Goal: Information Seeking & Learning: Learn about a topic

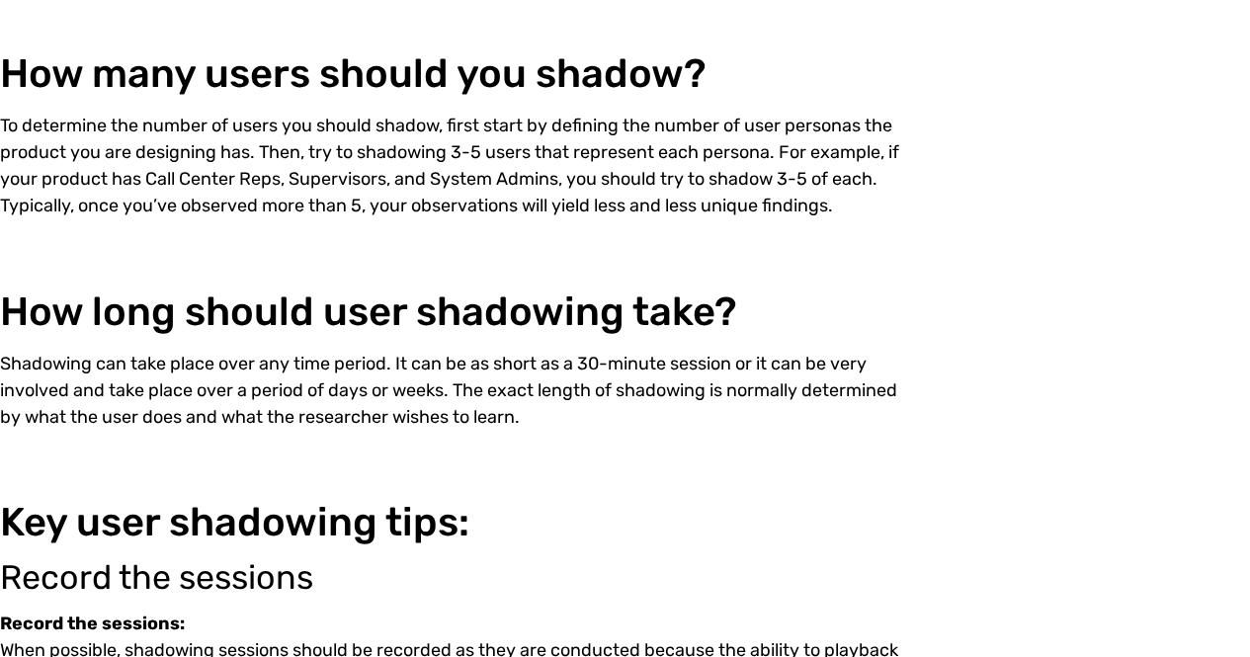
scroll to position [1937, 0]
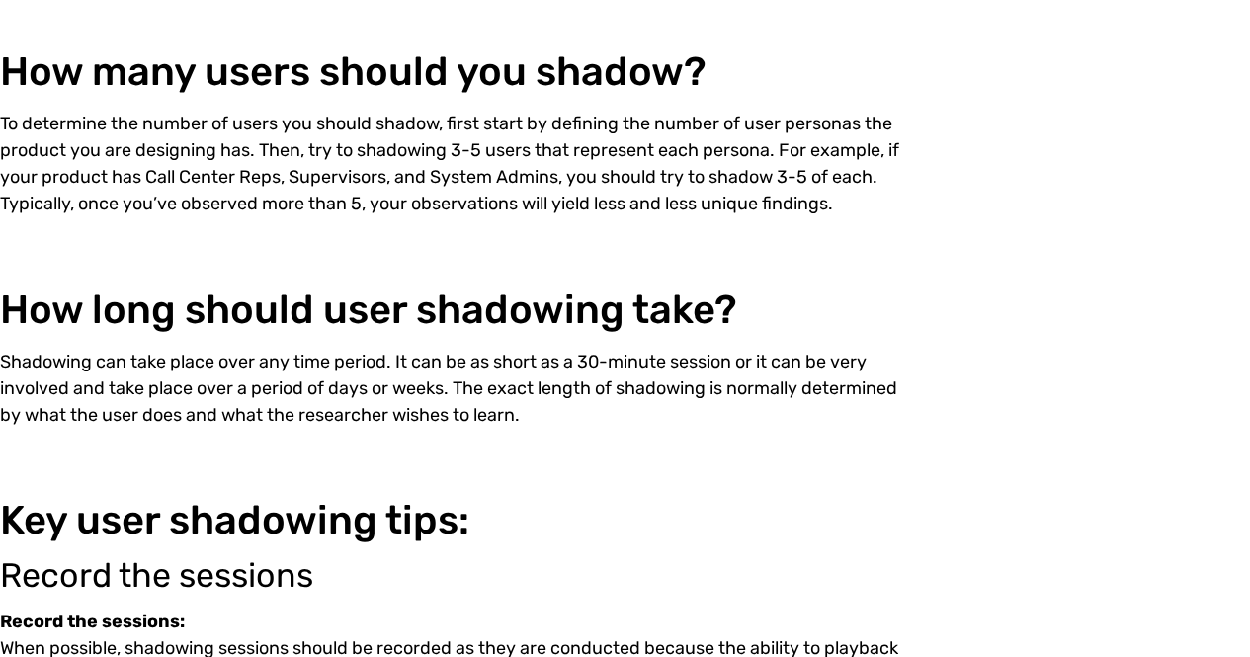
click at [555, 358] on p "Shadowing can take place over any time period. It can be as short as a 30-minut…" at bounding box center [453, 389] width 906 height 80
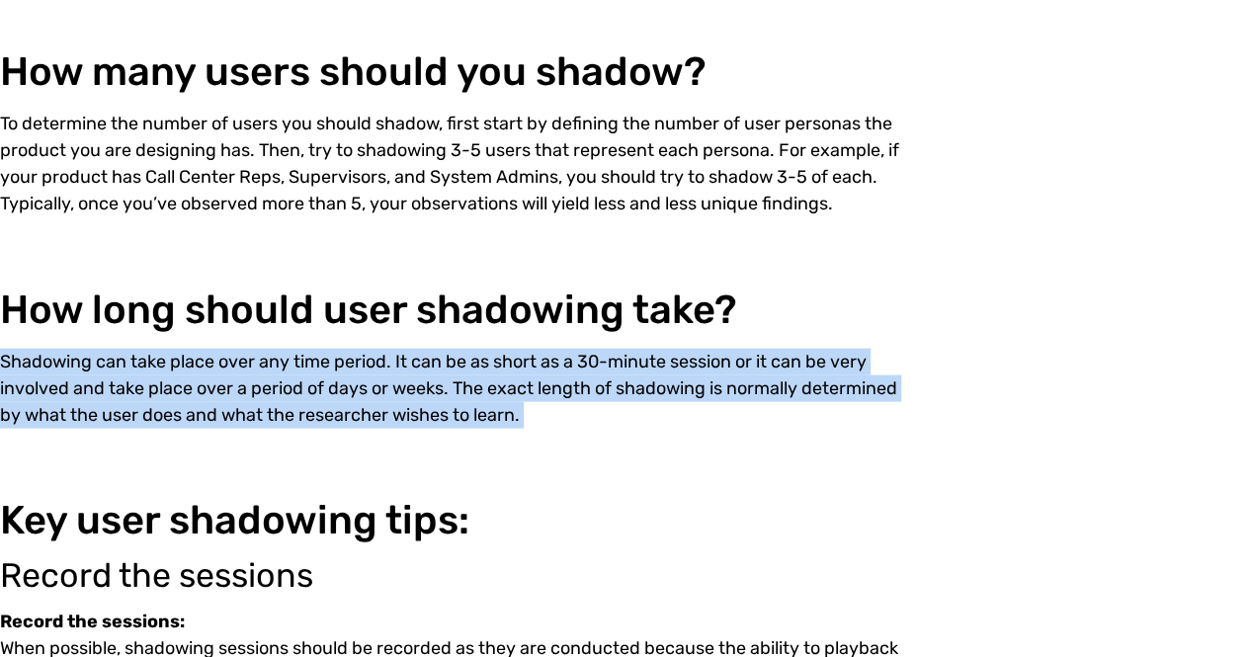
click at [555, 358] on p "Shadowing can take place over any time period. It can be as short as a 30-minut…" at bounding box center [453, 389] width 906 height 80
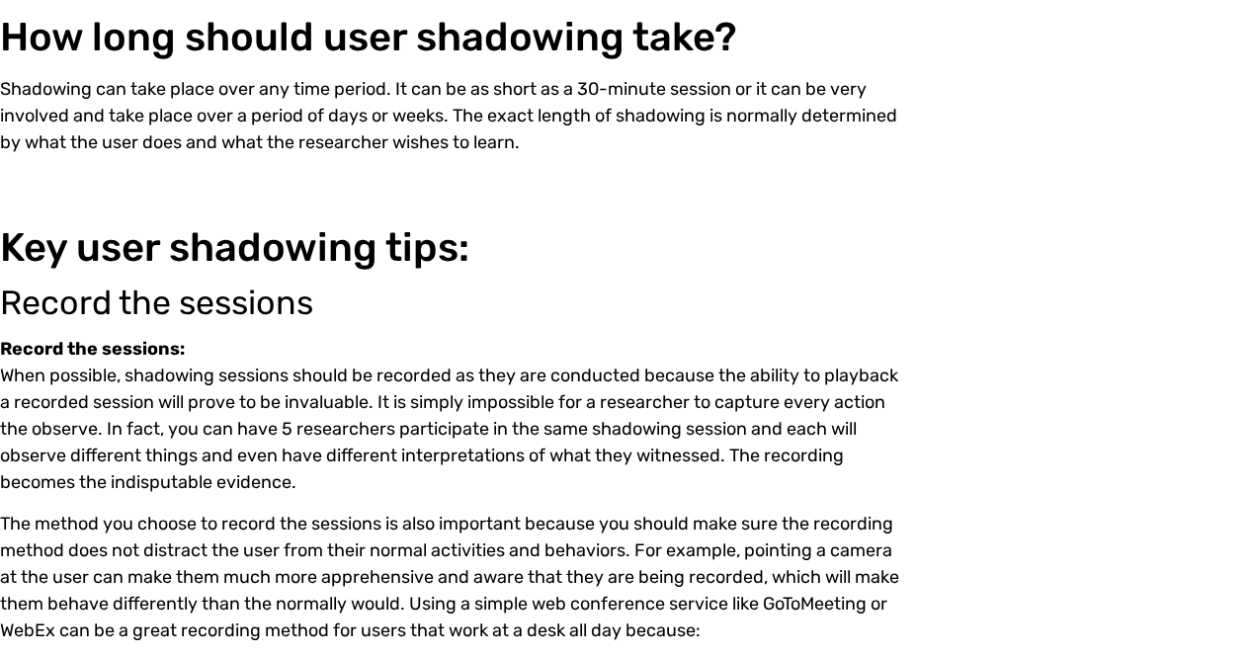
scroll to position [2220, 0]
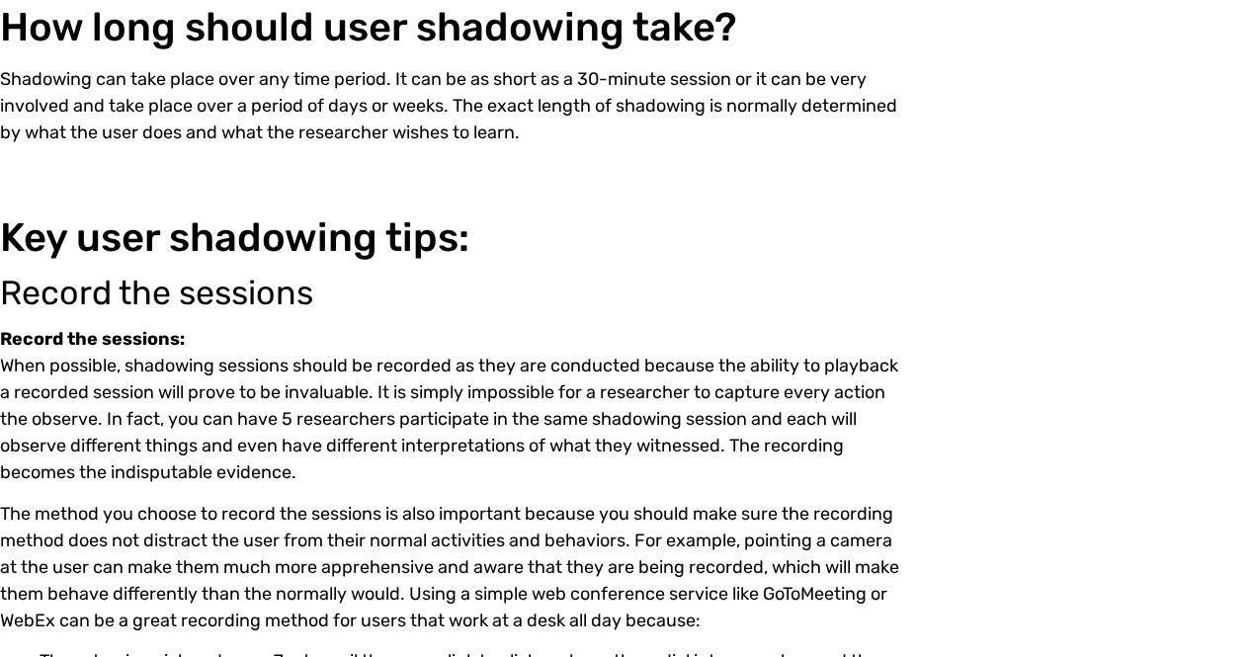
click at [162, 375] on p "Record the sessions: When possible, shadowing sessions should be recorded as th…" at bounding box center [453, 406] width 906 height 160
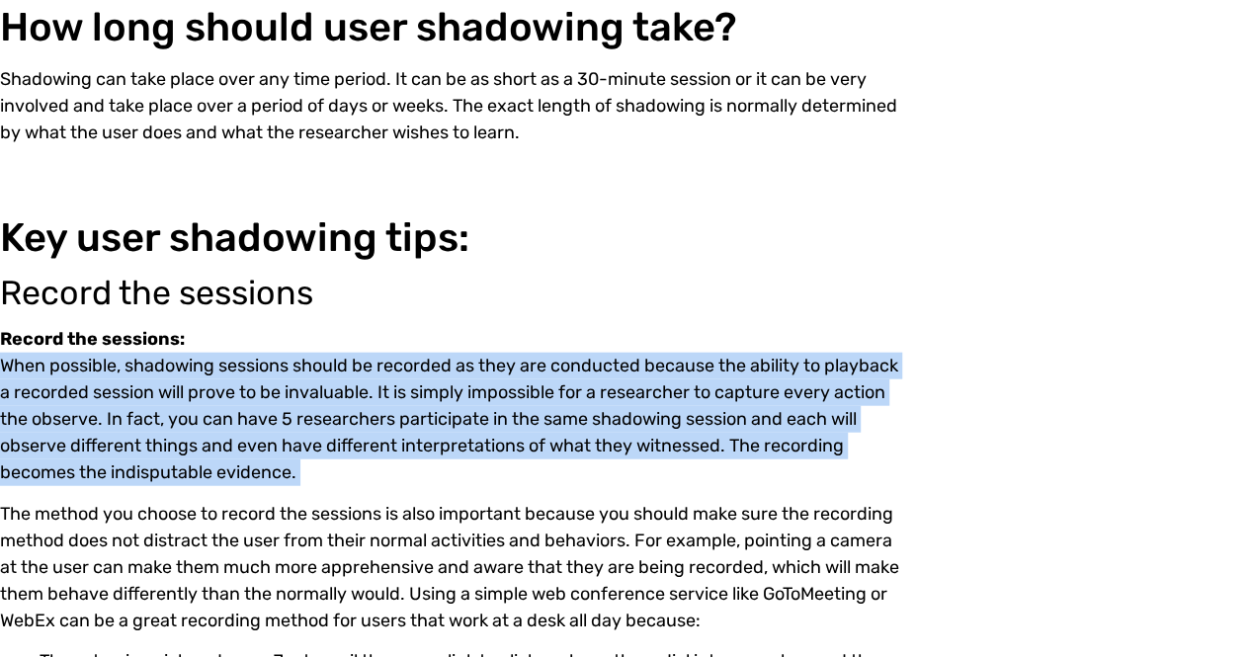
click at [162, 375] on p "Record the sessions: When possible, shadowing sessions should be recorded as th…" at bounding box center [453, 406] width 906 height 160
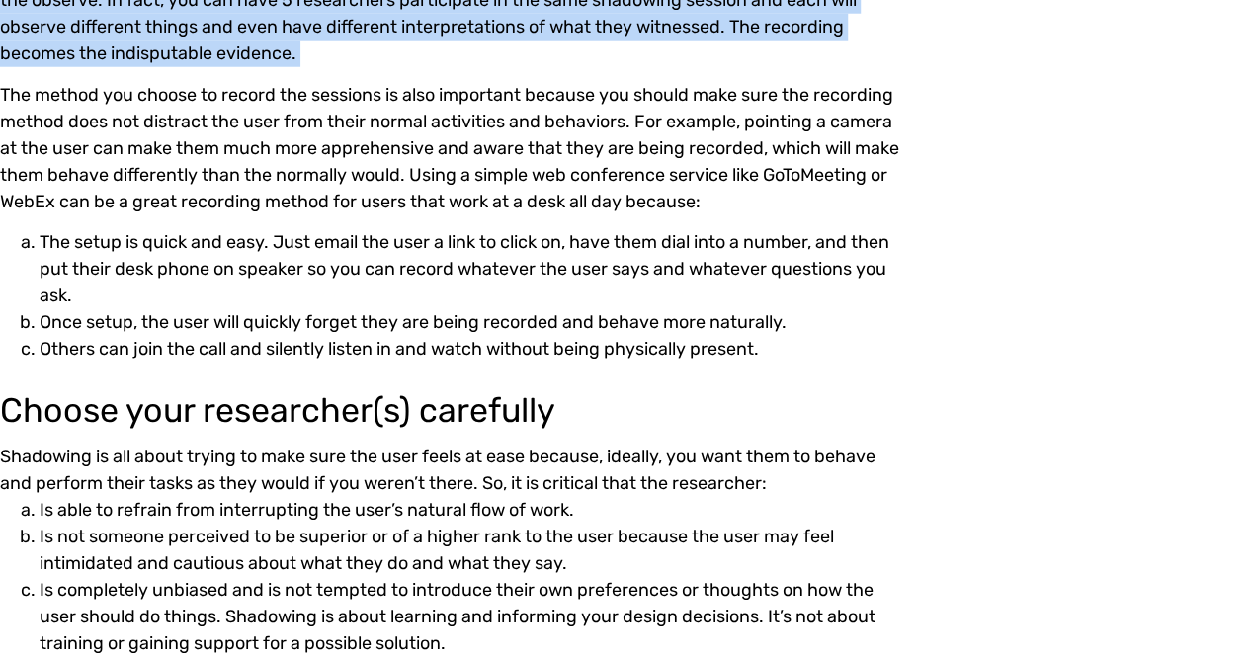
scroll to position [2686, 0]
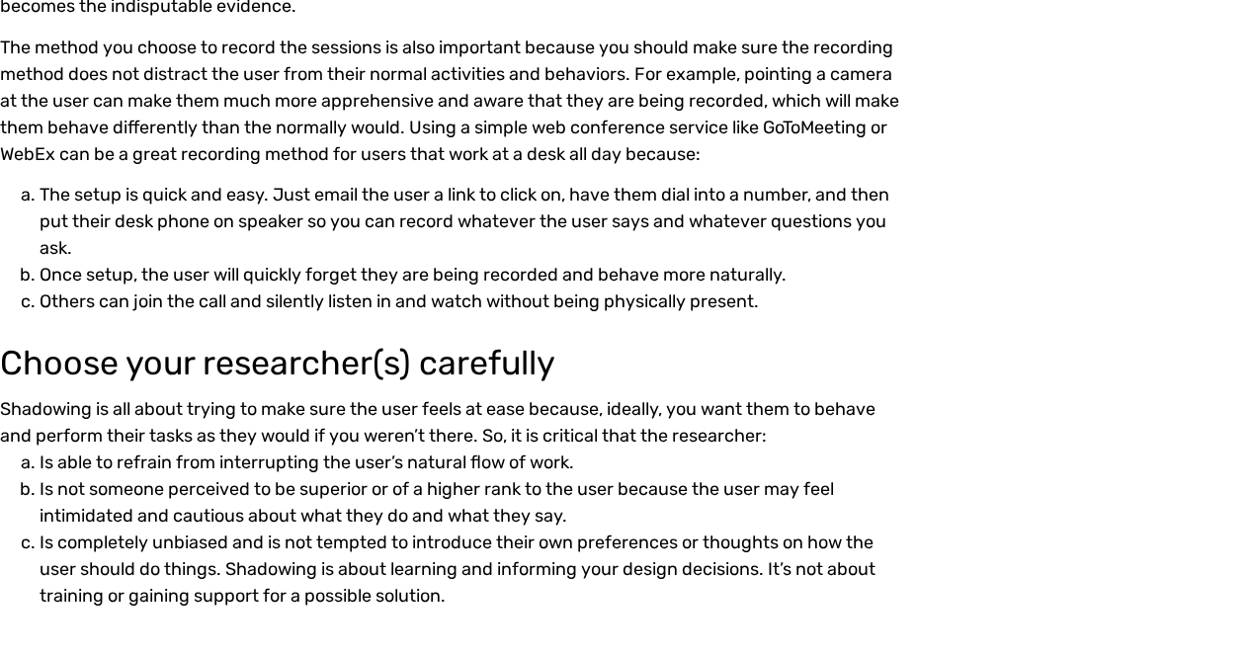
click at [162, 375] on h3 "Choose your researcher(s) carefully" at bounding box center [453, 364] width 906 height 34
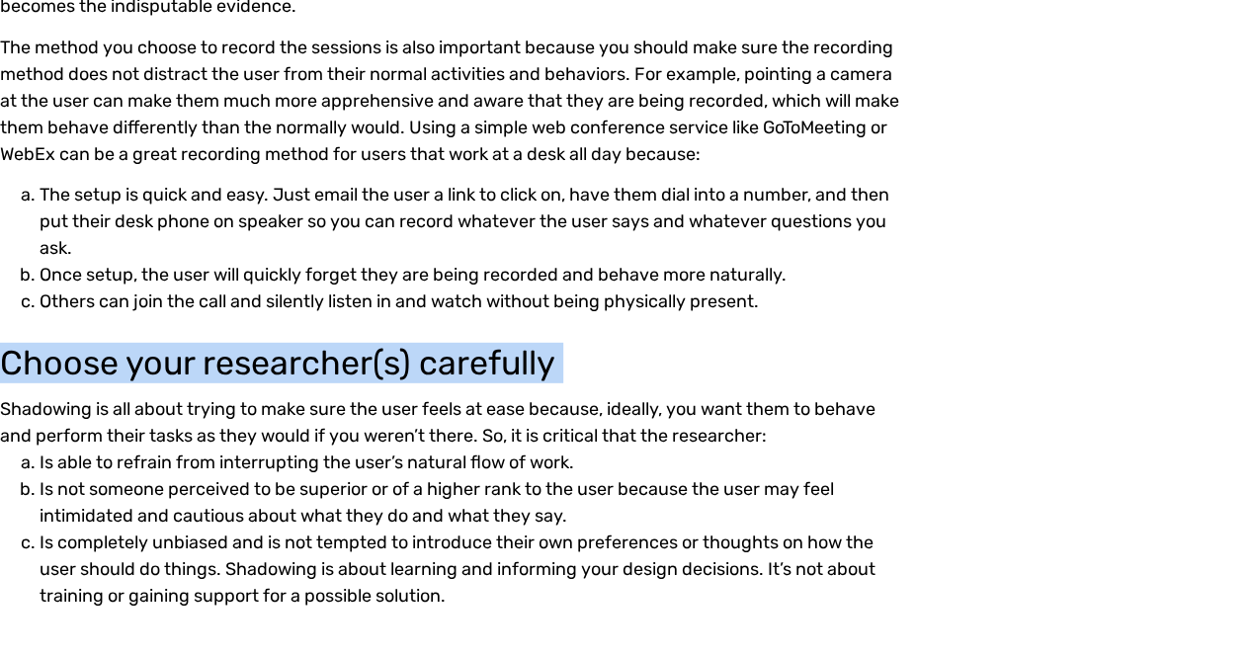
click at [162, 375] on h3 "Choose your researcher(s) carefully" at bounding box center [453, 364] width 906 height 34
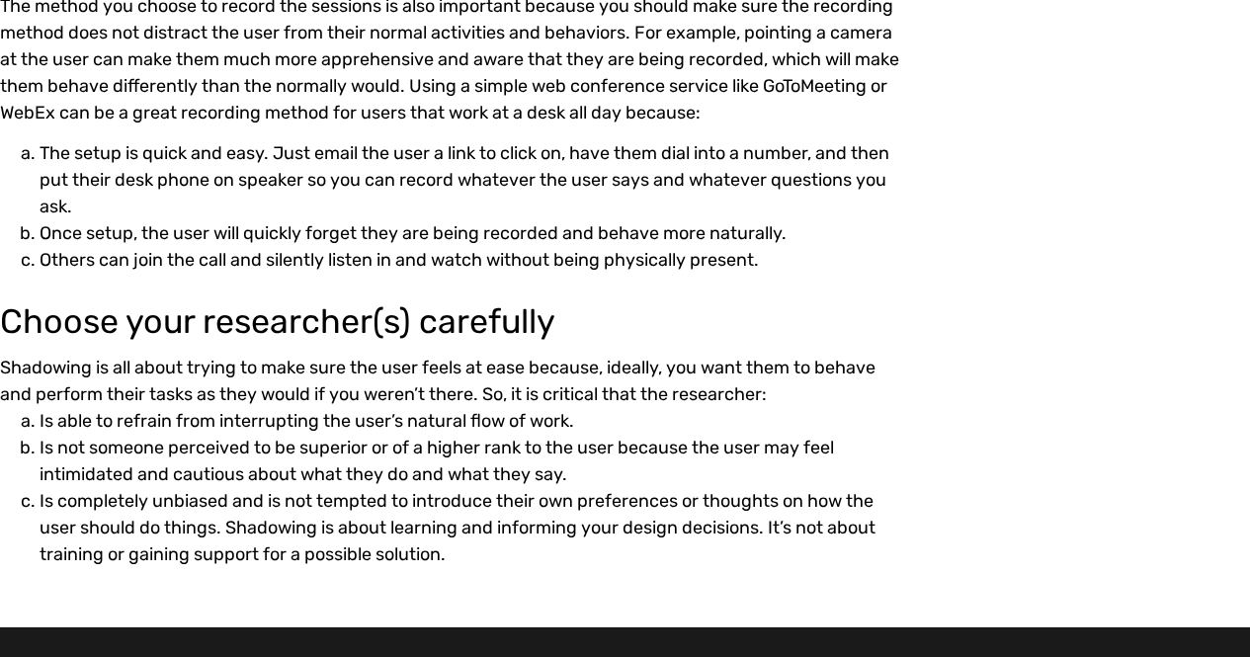
click at [162, 375] on div "Shadowing is all about trying to make sure the user feels at ease because, idea…" at bounding box center [453, 461] width 906 height 213
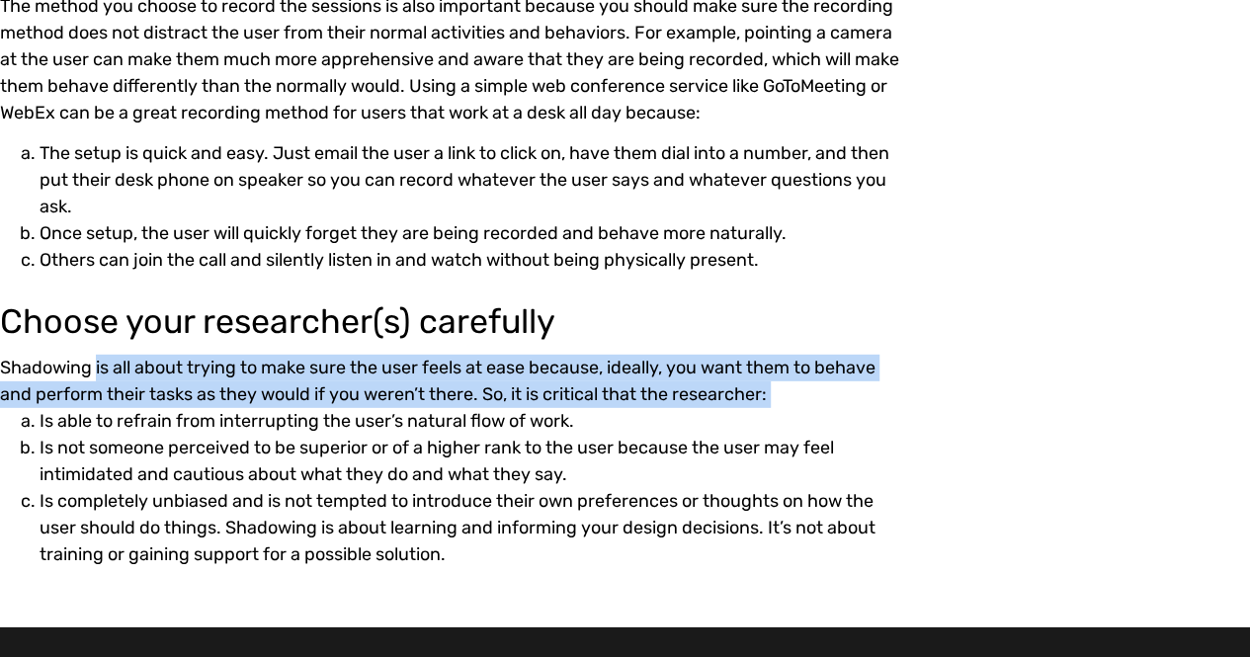
click at [162, 375] on div "Shadowing is all about trying to make sure the user feels at ease because, idea…" at bounding box center [453, 461] width 906 height 213
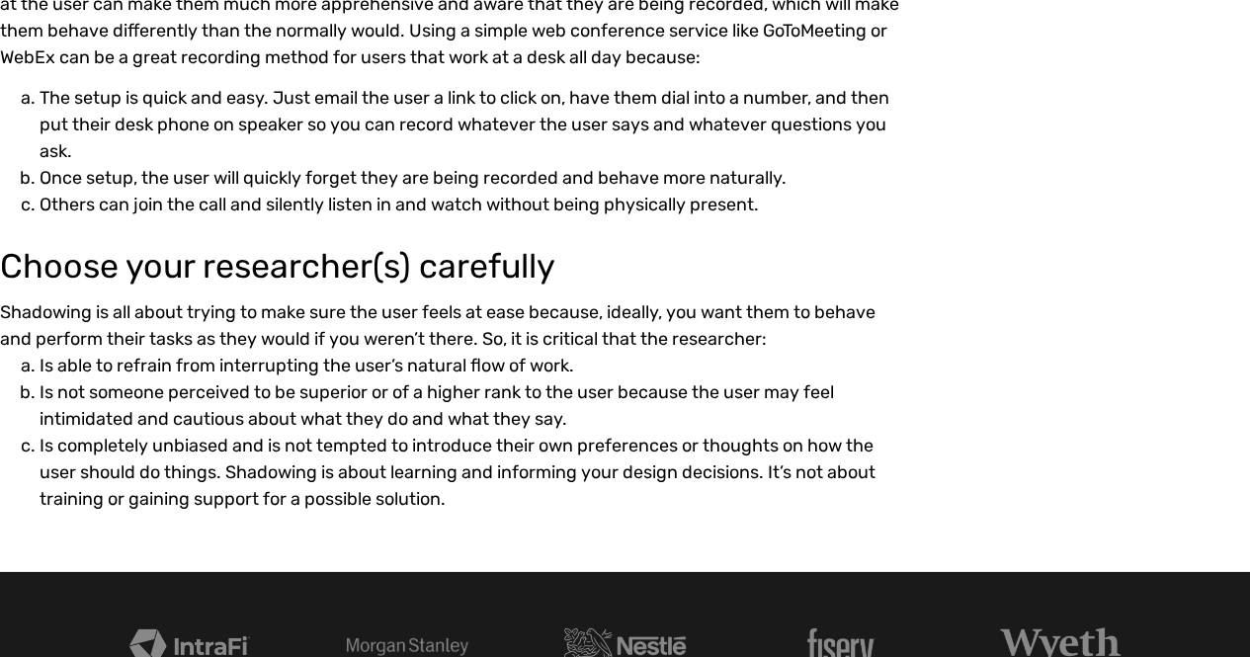
click at [162, 375] on li "Is able to refrain from interrupting the user’s natural flow of work." at bounding box center [473, 366] width 867 height 27
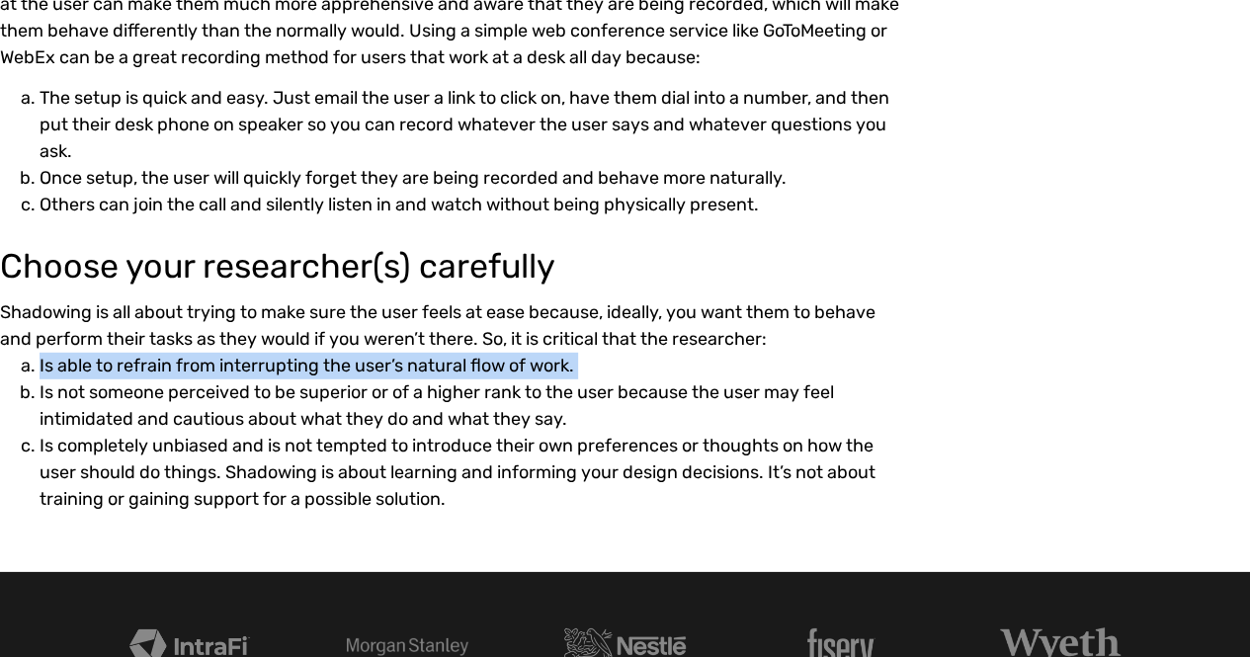
click at [162, 375] on li "Is able to refrain from interrupting the user’s natural flow of work." at bounding box center [473, 366] width 867 height 27
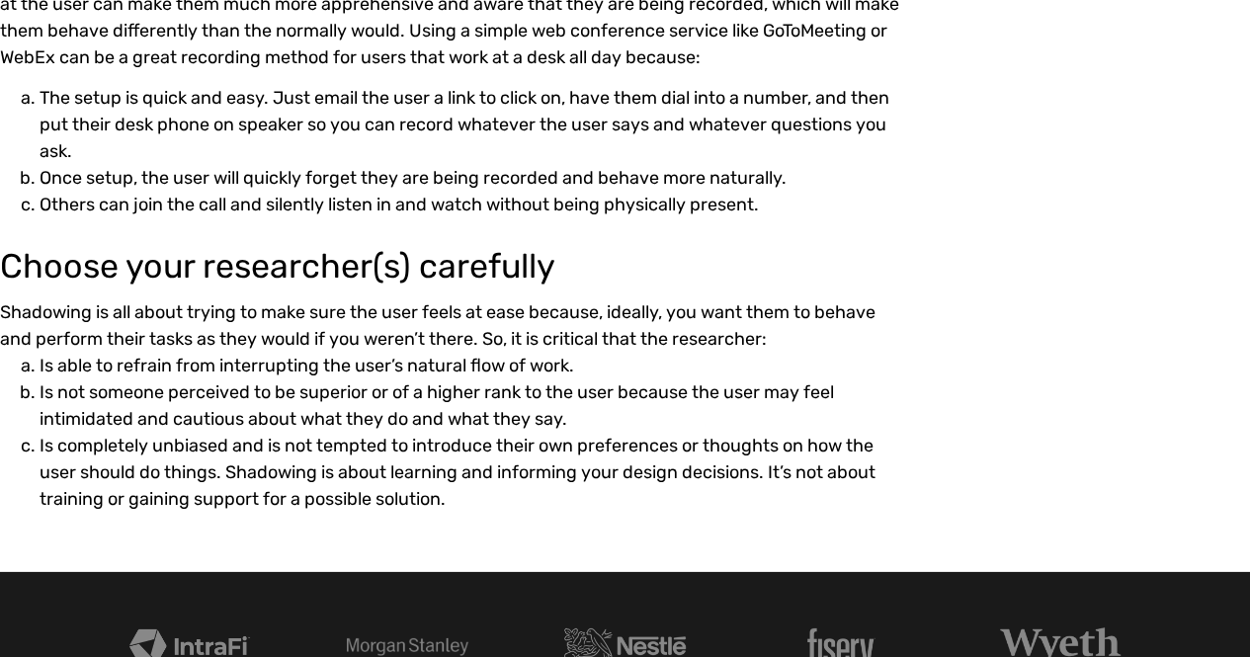
click at [164, 396] on li "Is not someone perceived to be superior or of a higher rank to the user because…" at bounding box center [473, 406] width 867 height 53
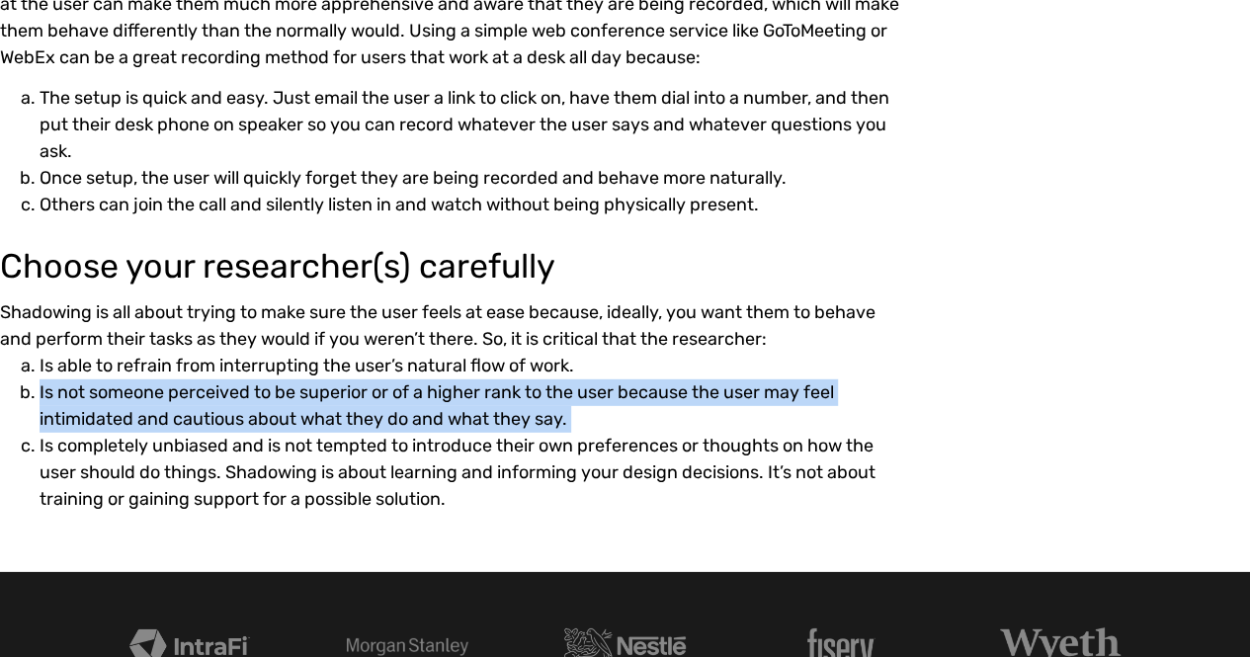
click at [164, 396] on li "Is not someone perceived to be superior or of a higher rank to the user because…" at bounding box center [473, 406] width 867 height 53
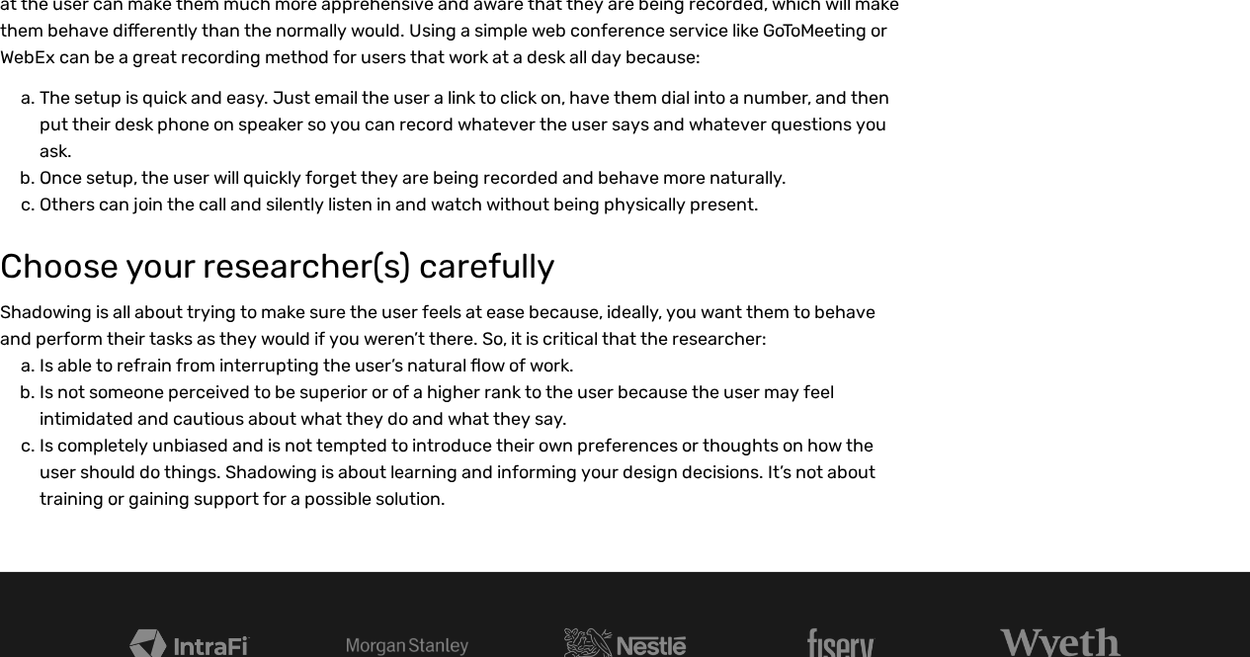
click at [177, 454] on li "Is completely unbiased and is not tempted to introduce their own preferences or…" at bounding box center [473, 473] width 867 height 80
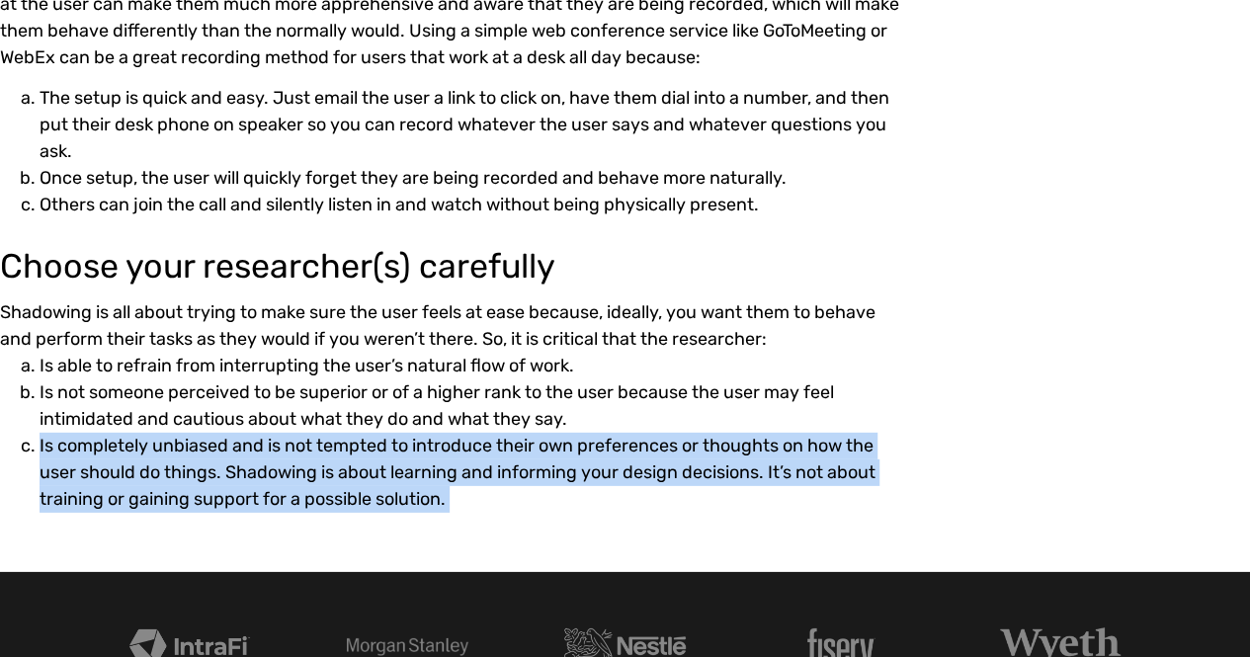
click at [177, 454] on li "Is completely unbiased and is not tempted to introduce their own preferences or…" at bounding box center [473, 473] width 867 height 80
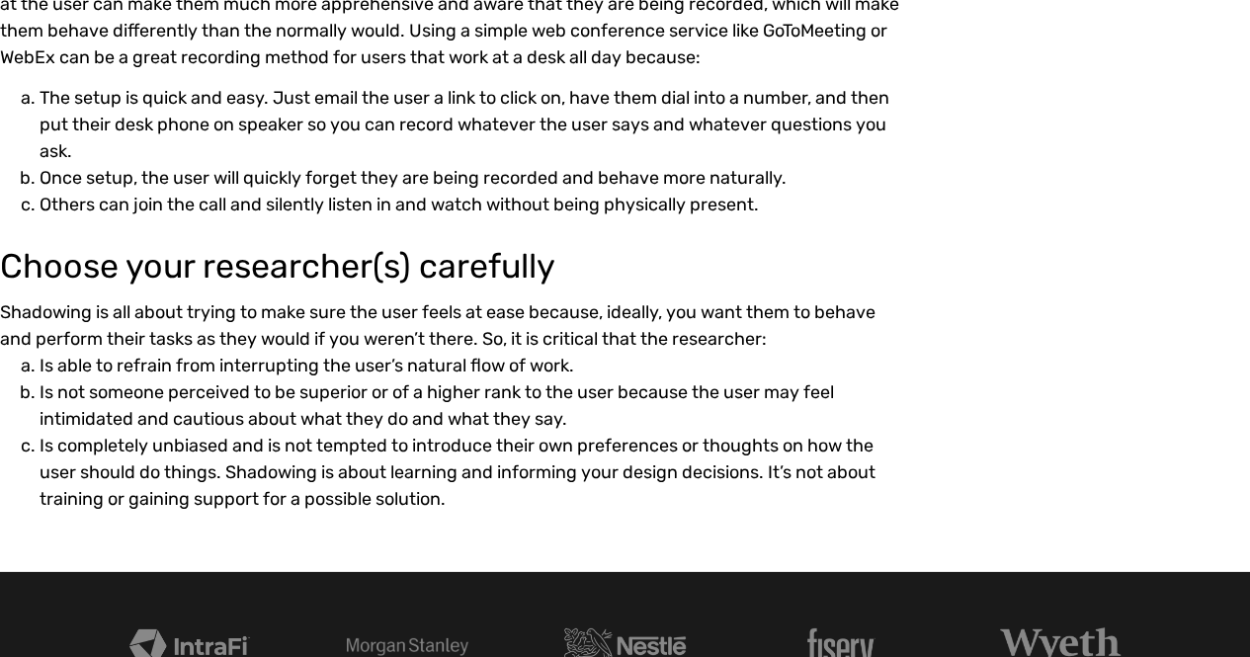
click at [340, 425] on li "Is not someone perceived to be superior or of a higher rank to the user because…" at bounding box center [473, 406] width 867 height 53
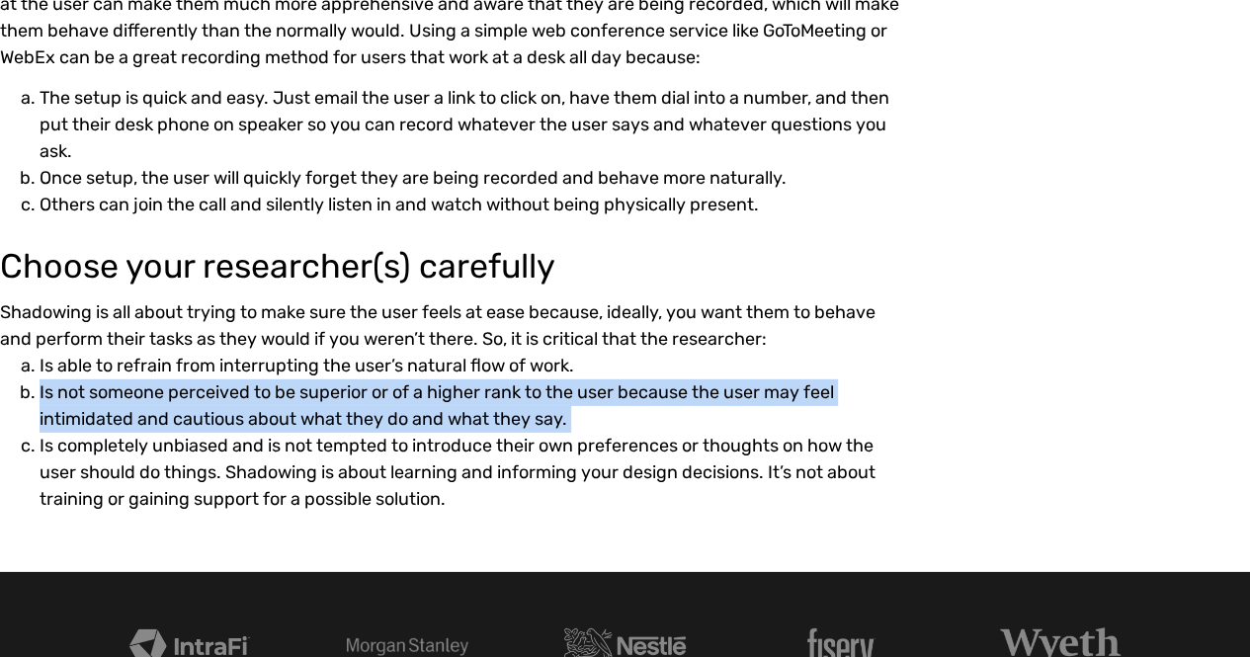
click at [340, 425] on li "Is not someone perceived to be superior or of a higher rank to the user because…" at bounding box center [473, 406] width 867 height 53
click at [193, 408] on li "Is not someone perceived to be superior or of a higher rank to the user because…" at bounding box center [473, 406] width 867 height 53
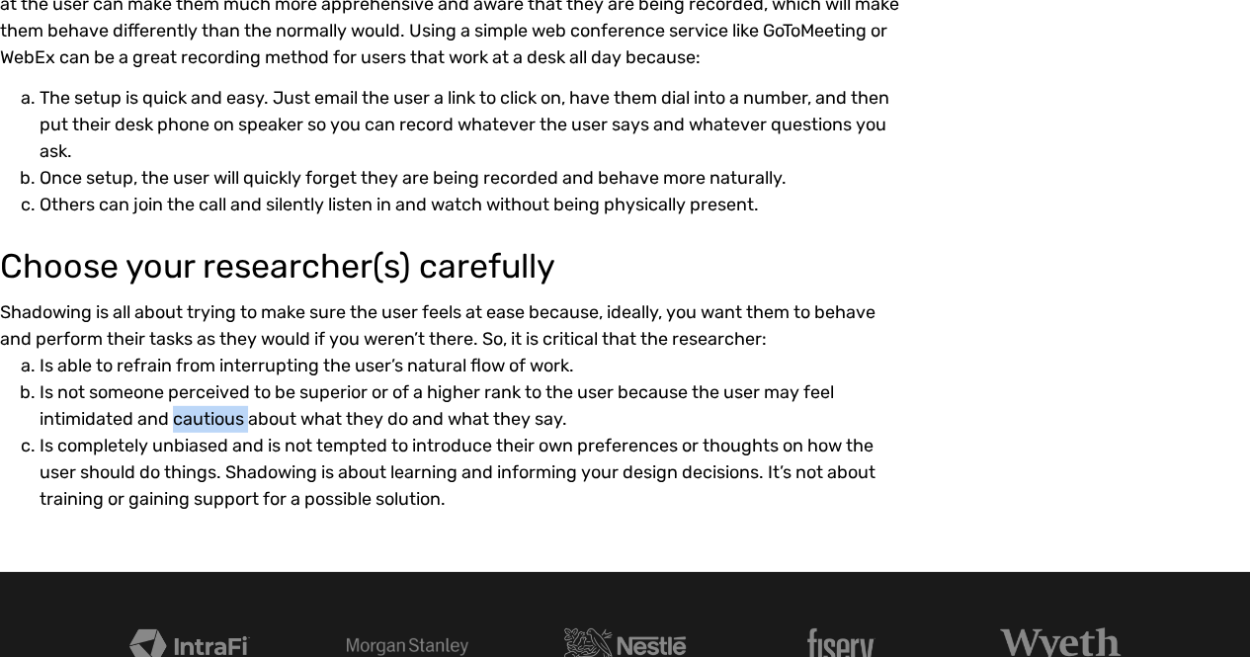
click at [193, 408] on li "Is not someone perceived to be superior or of a higher rank to the user because…" at bounding box center [473, 406] width 867 height 53
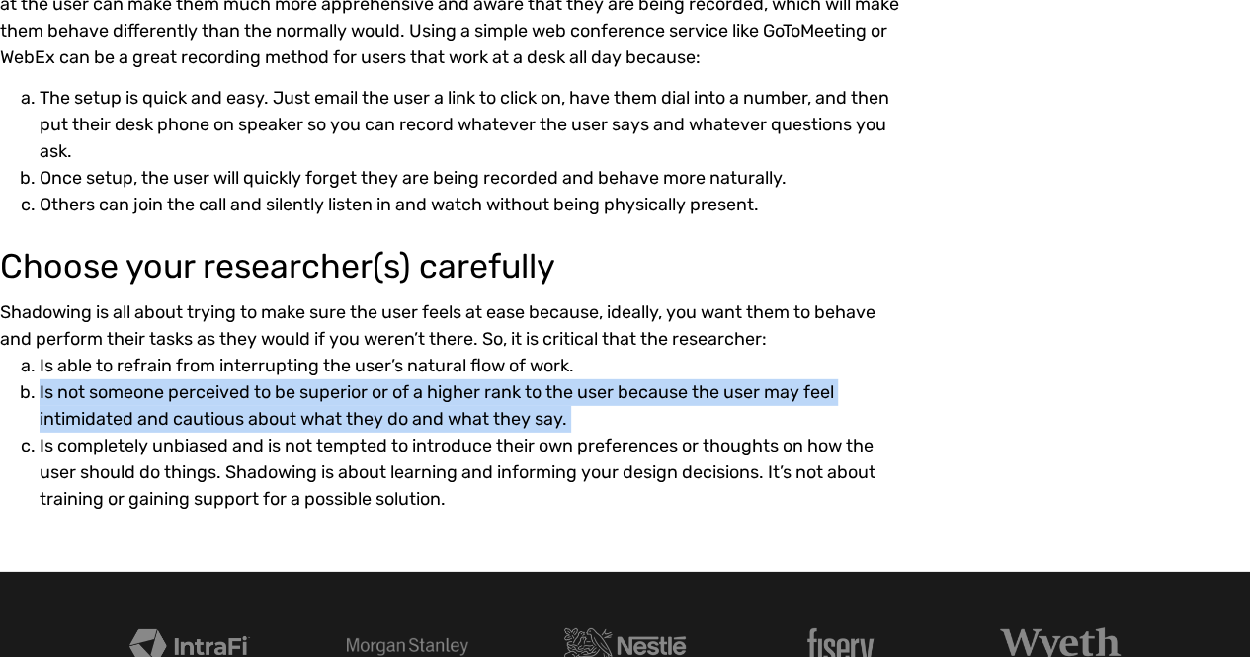
click at [193, 408] on li "Is not someone perceived to be superior or of a higher rank to the user because…" at bounding box center [473, 406] width 867 height 53
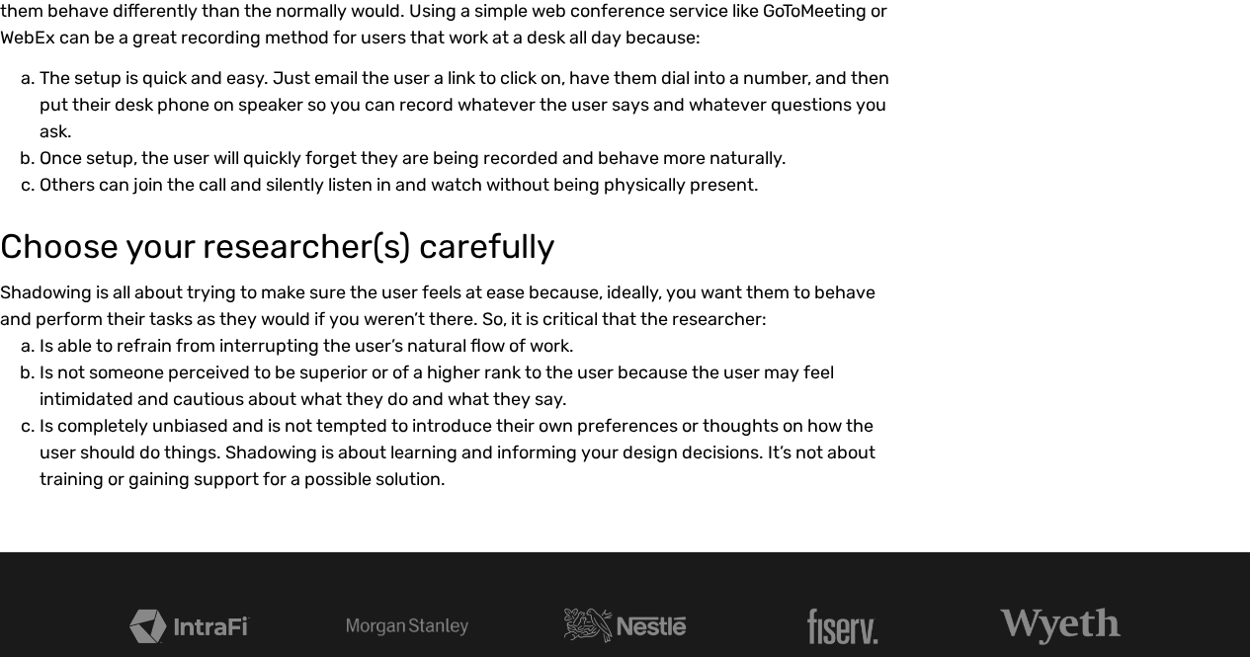
click at [158, 438] on li "Is completely unbiased and is not tempted to introduce their own preferences or…" at bounding box center [473, 453] width 867 height 80
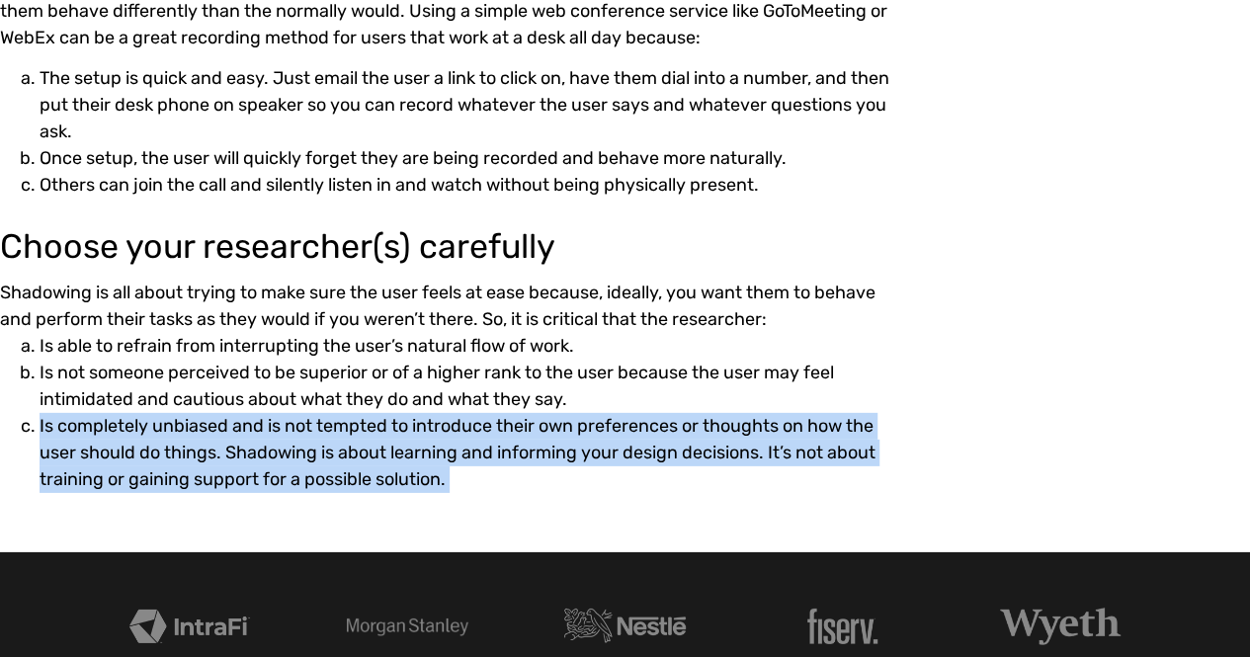
click at [158, 438] on li "Is completely unbiased and is not tempted to introduce their own preferences or…" at bounding box center [473, 453] width 867 height 80
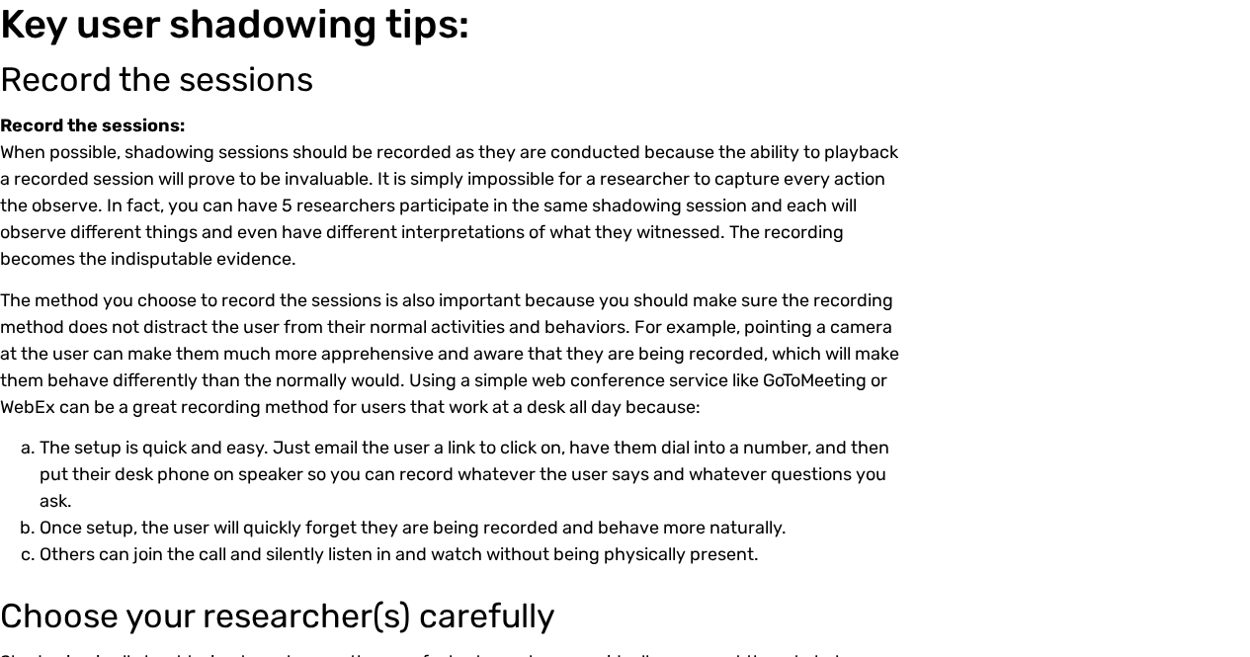
click at [302, 442] on li "The setup is quick and easy. Just email the user a link to click on, have them …" at bounding box center [473, 475] width 867 height 80
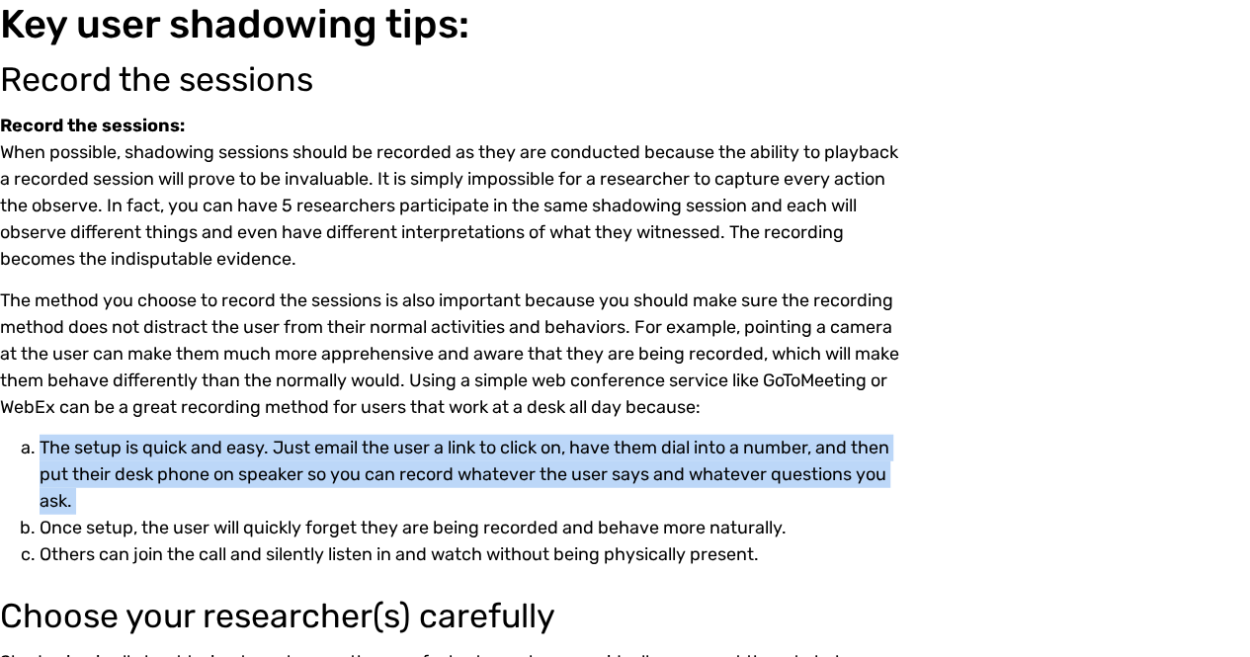
click at [302, 442] on li "The setup is quick and easy. Just email the user a link to click on, have them …" at bounding box center [473, 475] width 867 height 80
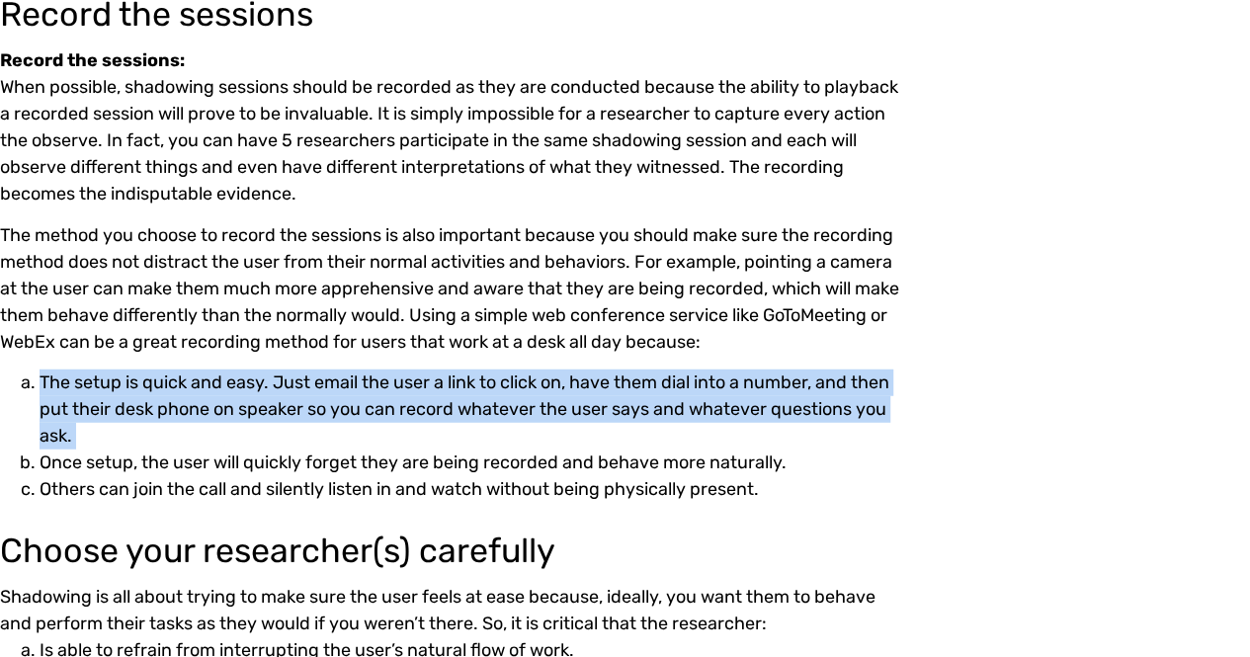
scroll to position [2275, 0]
